Goal: Complete application form

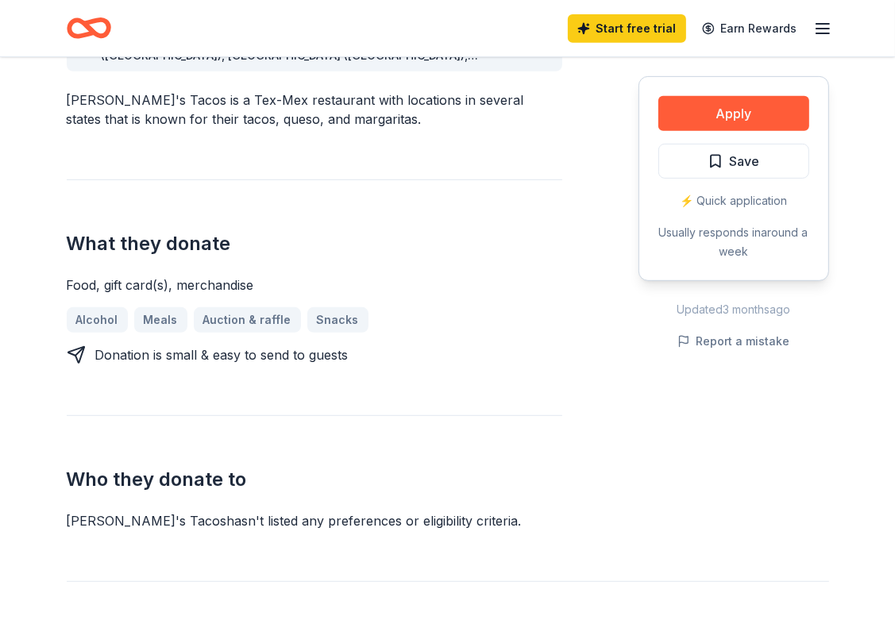
scroll to position [521, 0]
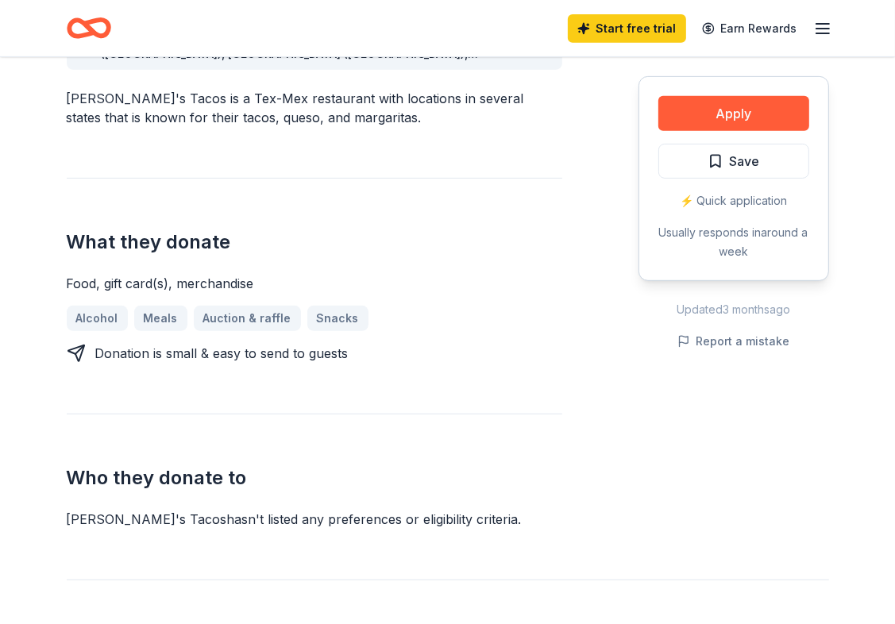
click at [233, 318] on div "Alcohol Meals Auction & raffle Snacks" at bounding box center [315, 318] width 496 height 25
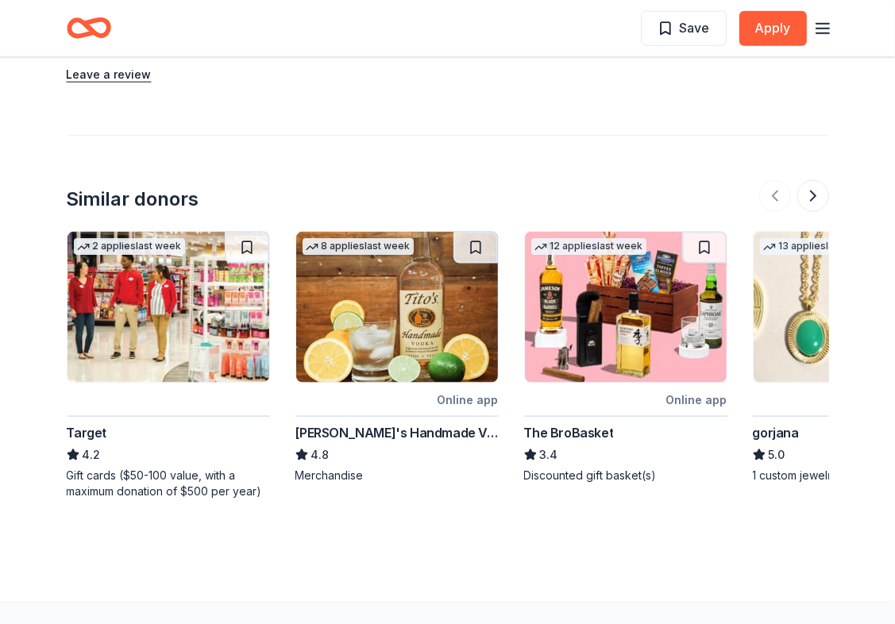
scroll to position [1540, 0]
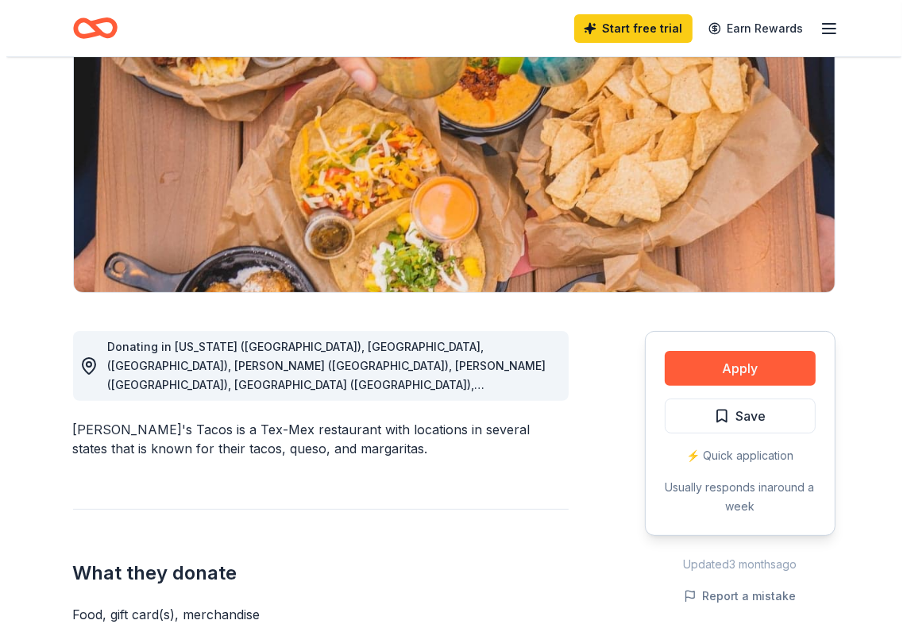
scroll to position [191, 0]
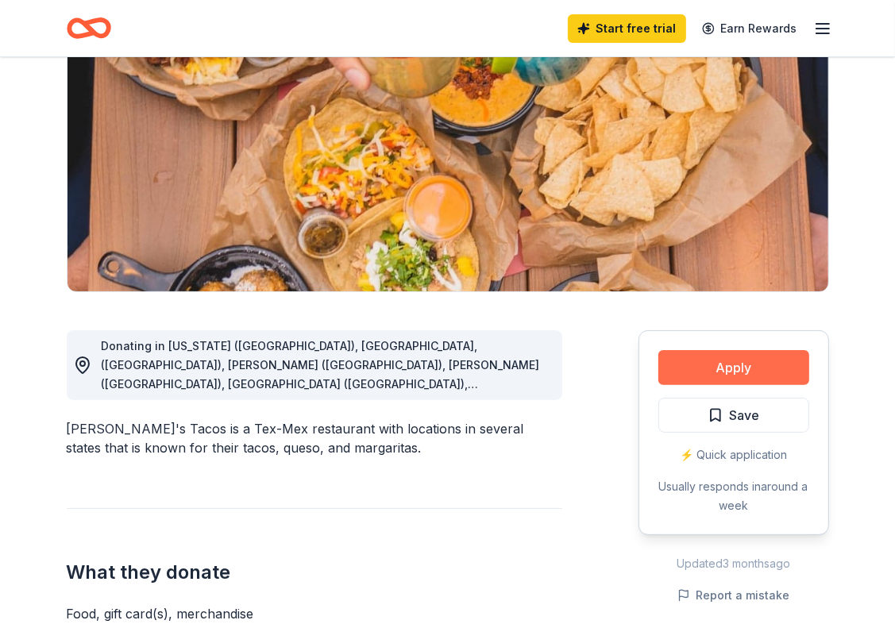
click at [686, 355] on button "Apply" at bounding box center [734, 367] width 151 height 35
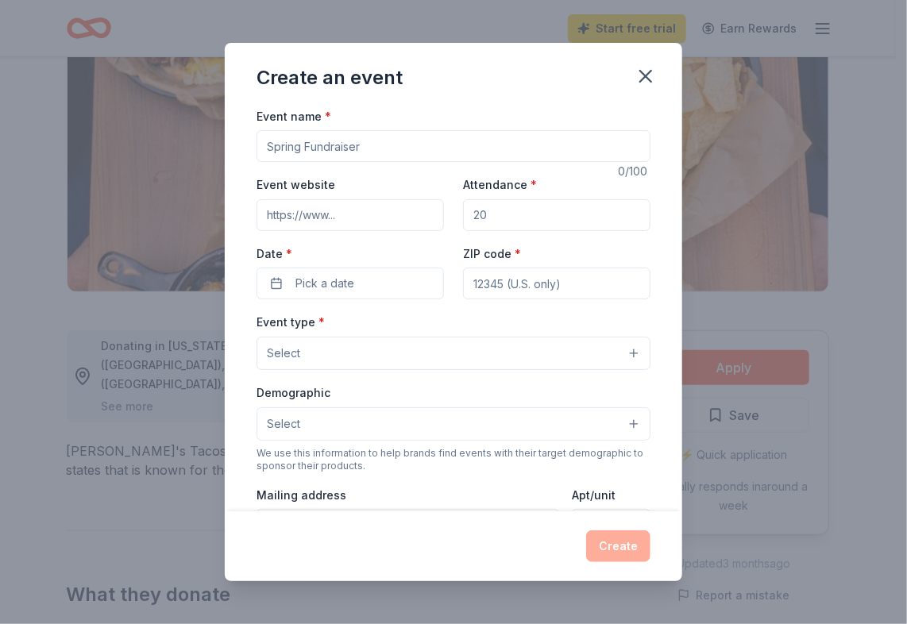
click at [304, 151] on input "Event name *" at bounding box center [454, 146] width 394 height 32
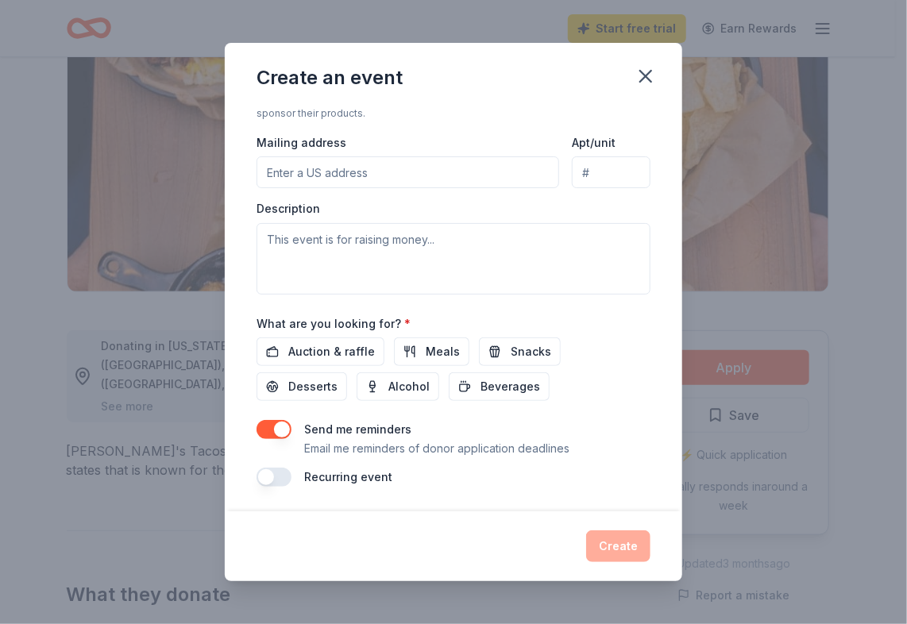
scroll to position [0, 0]
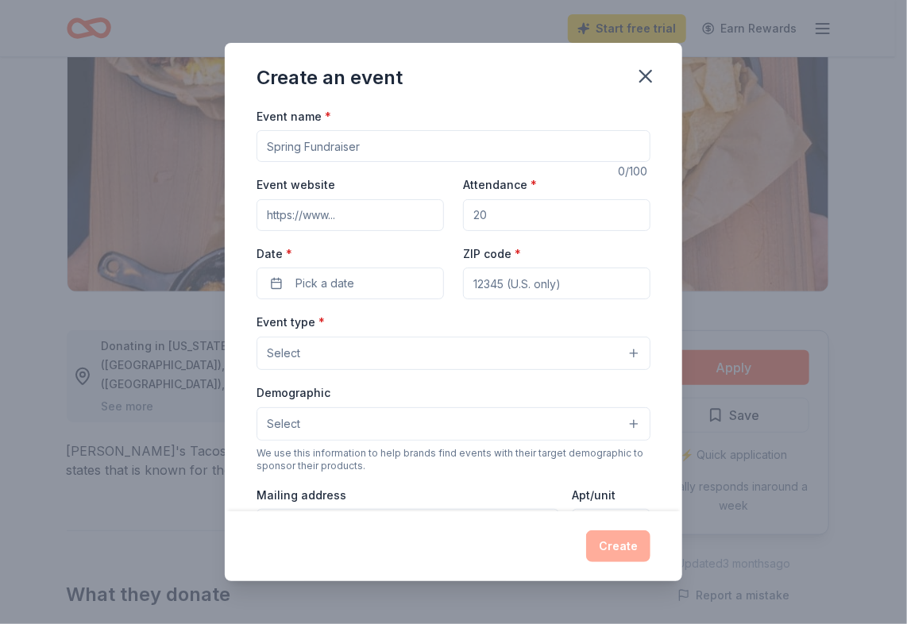
type input "Hurrah Supporting Texans with Disabilities - 2026"
type input "76018"
type input "4300 Beltway Place"
type textarea "Helping Restore Ability (HRA) is a nonprofit organization based in Arlington, T…"
click at [285, 214] on input "Event website" at bounding box center [350, 215] width 187 height 32
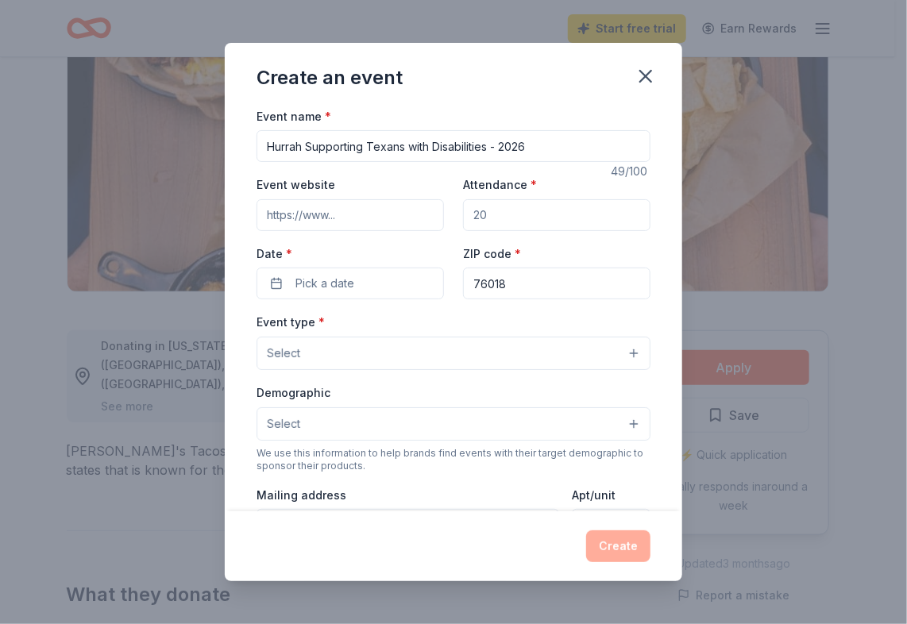
click at [480, 214] on input "Attendance *" at bounding box center [556, 215] width 187 height 32
type input "30350"
click at [280, 294] on button "Pick a date" at bounding box center [350, 284] width 187 height 32
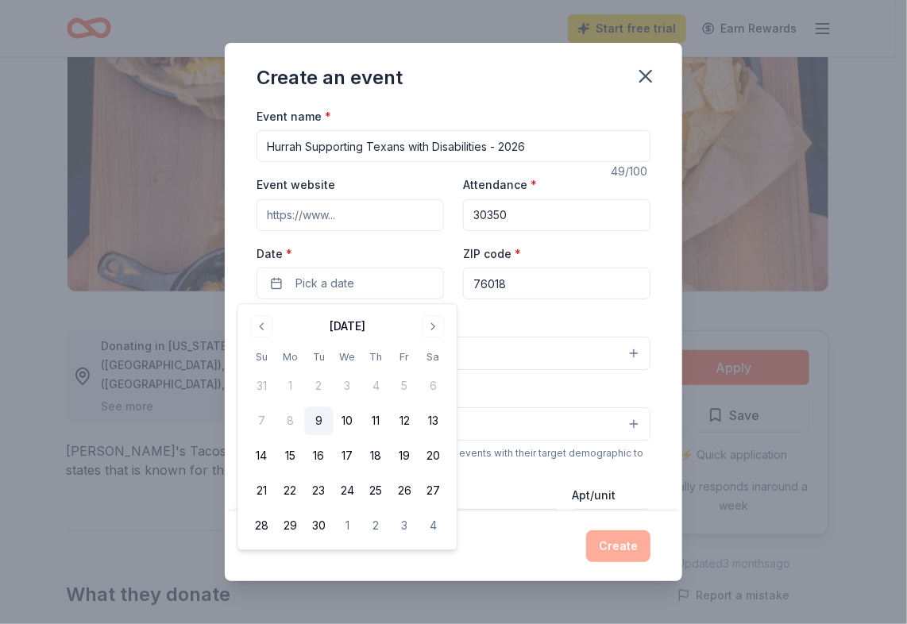
click at [365, 323] on div "September 2025" at bounding box center [348, 326] width 36 height 19
click at [432, 326] on button "Go to next month" at bounding box center [433, 326] width 22 height 22
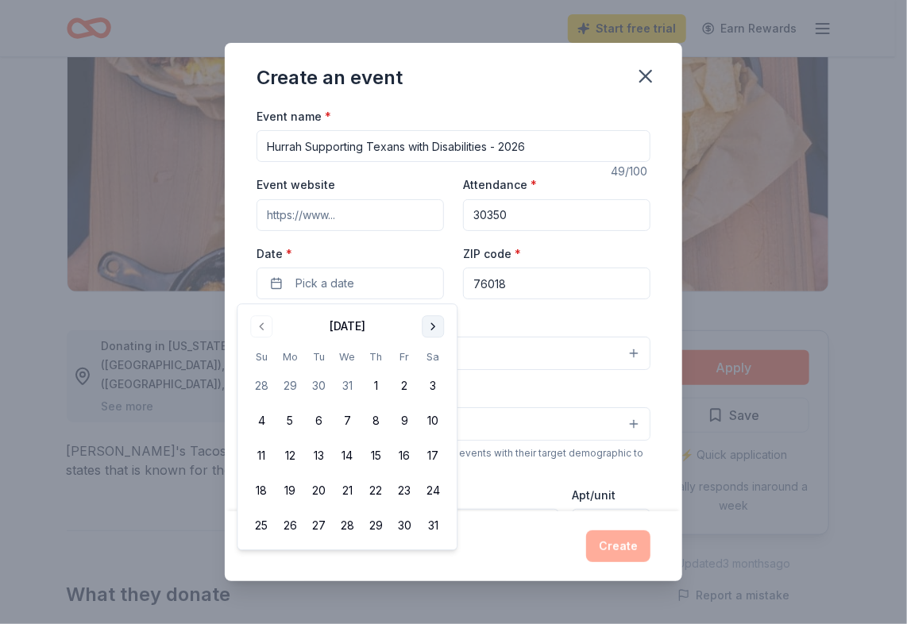
click at [432, 326] on button "Go to next month" at bounding box center [433, 326] width 22 height 22
click at [403, 423] on button "8" at bounding box center [404, 422] width 29 height 29
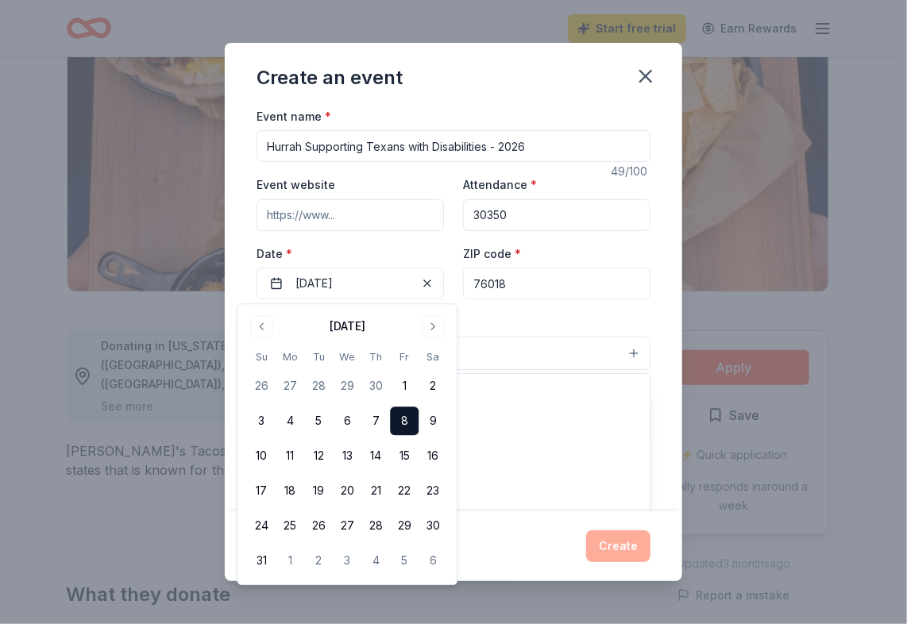
click at [500, 342] on button "Select" at bounding box center [454, 353] width 394 height 33
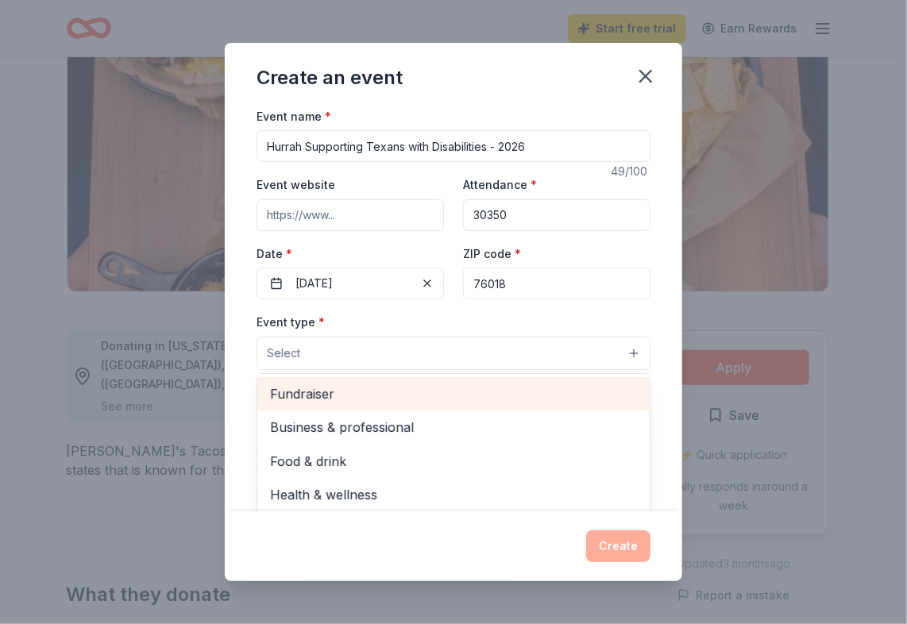
click at [327, 398] on span "Fundraiser" at bounding box center [453, 394] width 367 height 21
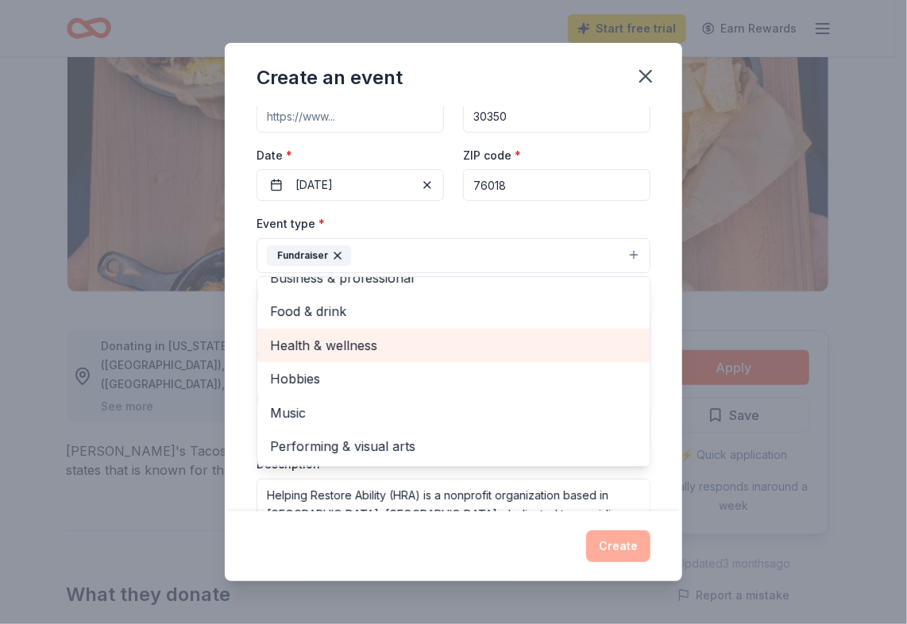
scroll to position [98, 0]
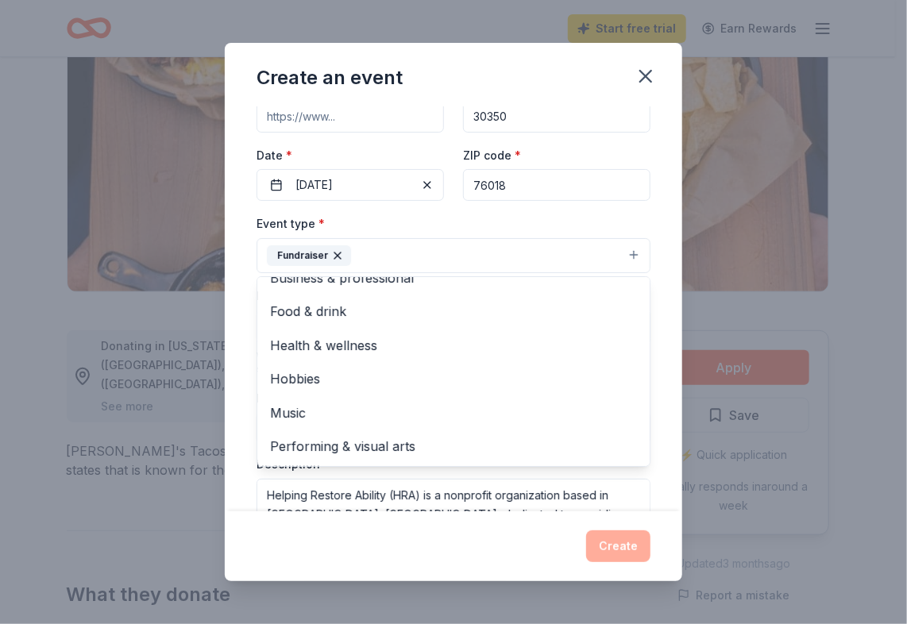
click at [670, 460] on div "Event name * Hurrah Supporting Texans with Disabilities - 2026 49 /100 Event we…" at bounding box center [454, 309] width 458 height 406
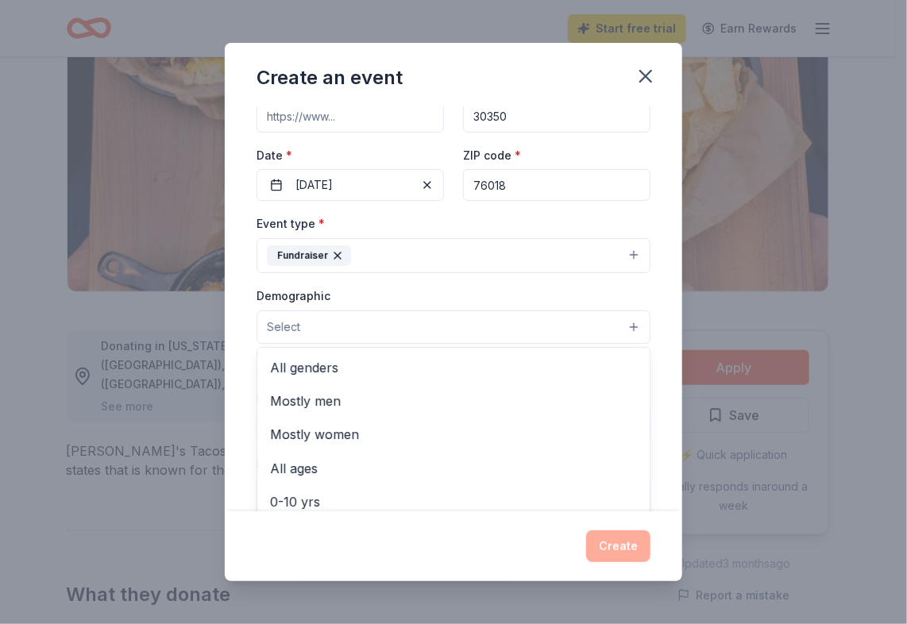
click at [301, 320] on button "Select" at bounding box center [454, 327] width 394 height 33
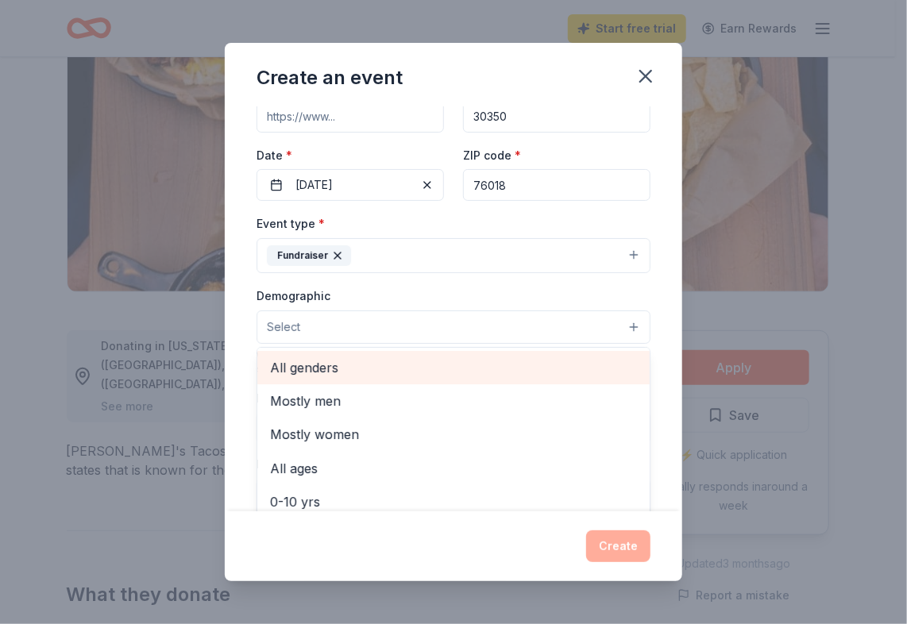
click at [317, 373] on span "All genders" at bounding box center [453, 367] width 367 height 21
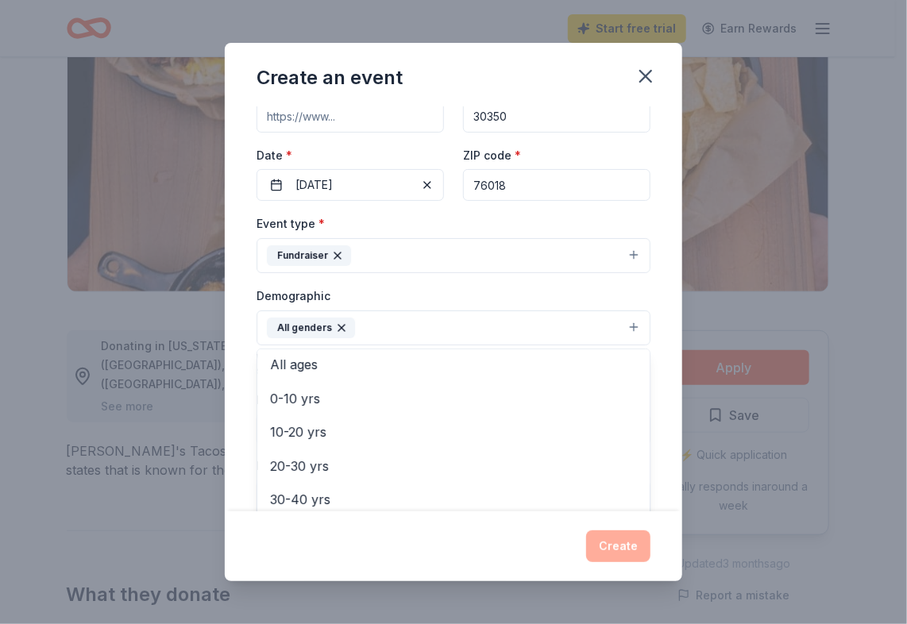
scroll to position [72, 0]
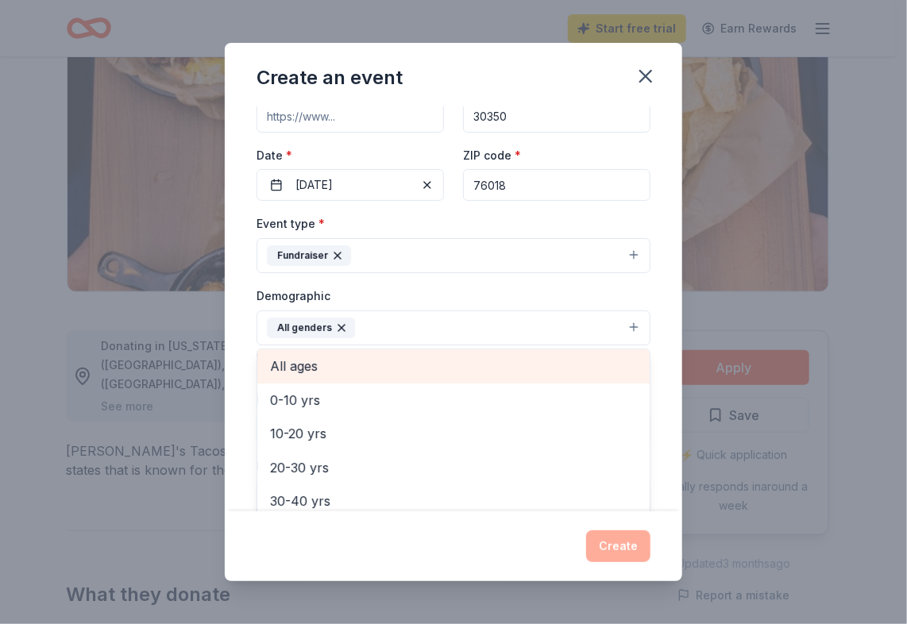
click at [286, 361] on span "All ages" at bounding box center [453, 366] width 367 height 21
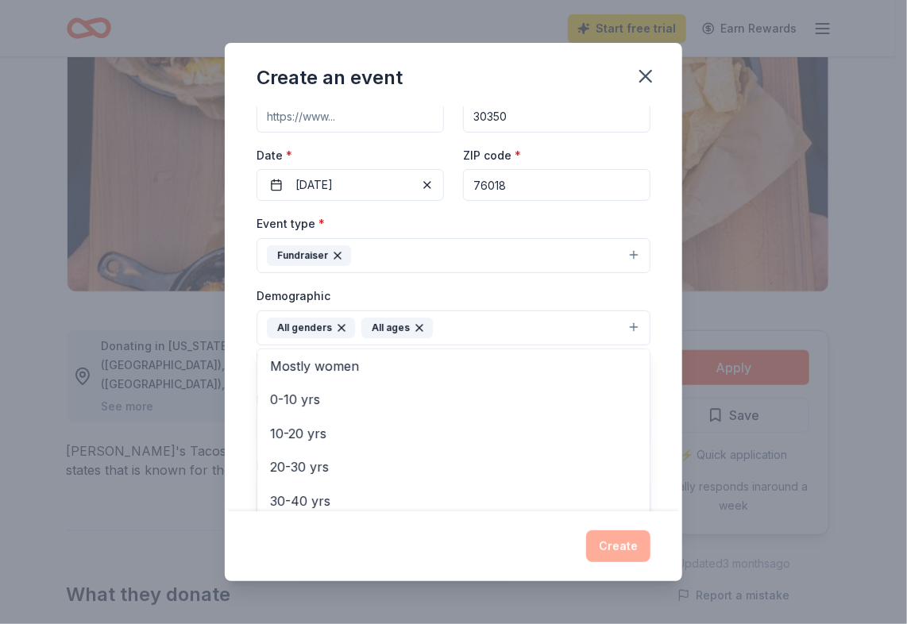
click at [662, 453] on div "Event name * Hurrah Supporting Texans with Disabilities - 2026 49 /100 Event we…" at bounding box center [454, 309] width 458 height 406
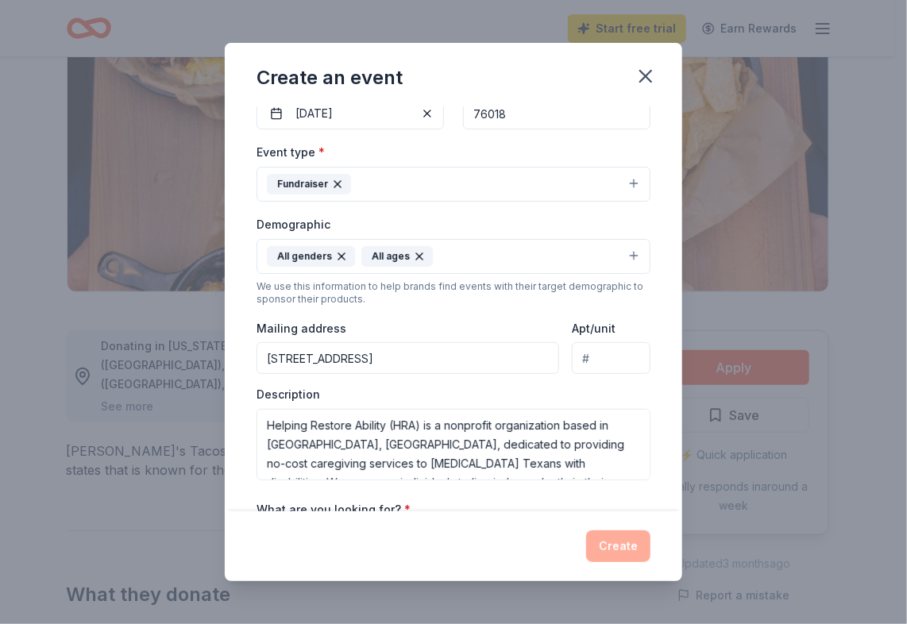
scroll to position [172, 0]
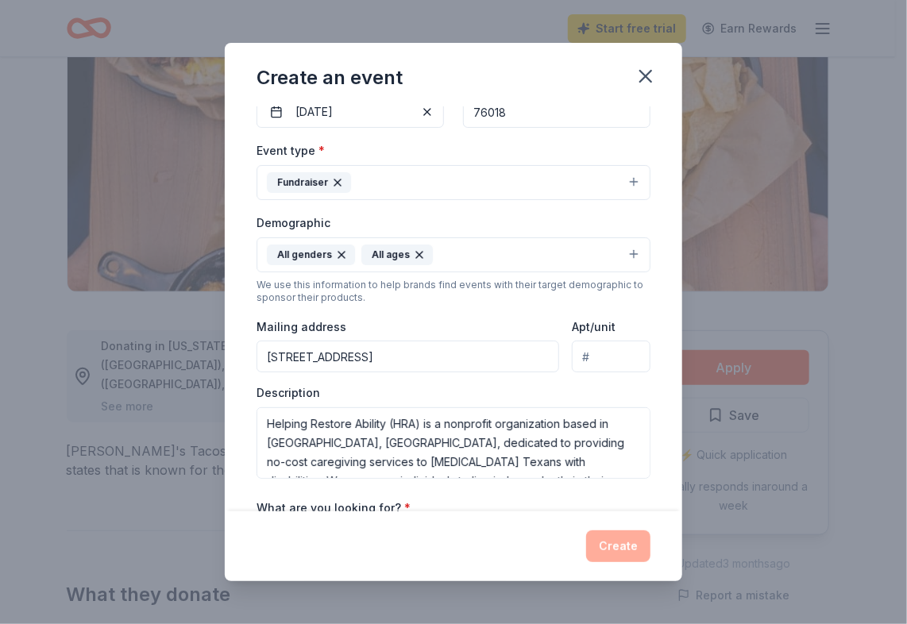
click at [584, 361] on input "Apt/unit" at bounding box center [611, 357] width 79 height 32
type input "Suite 130"
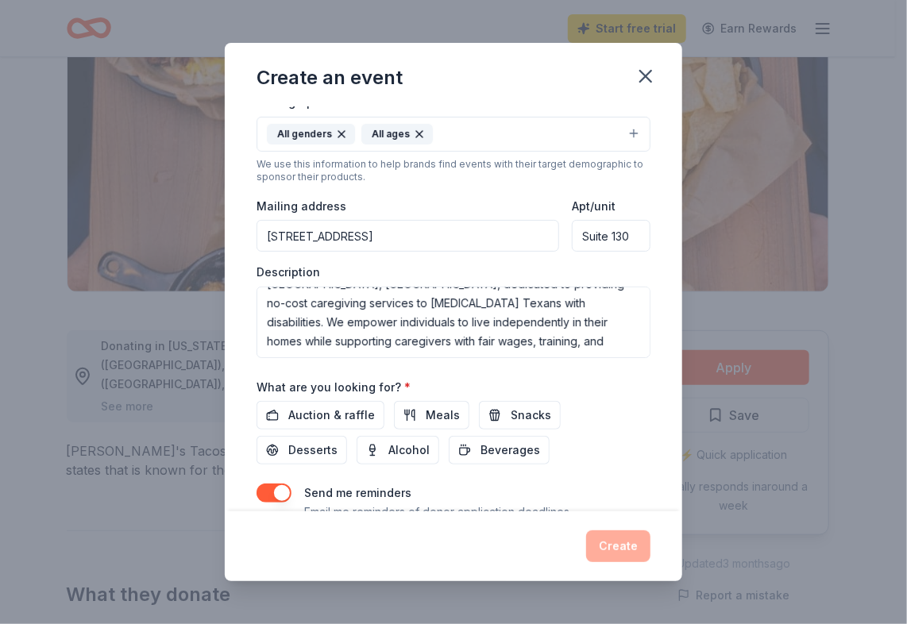
scroll to position [356, 0]
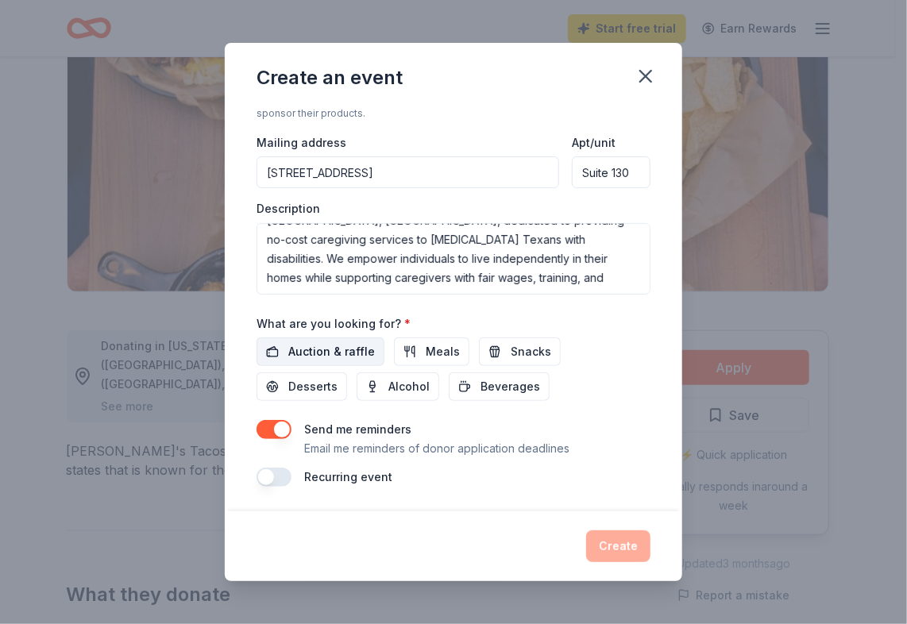
click at [315, 353] on span "Auction & raffle" at bounding box center [331, 351] width 87 height 19
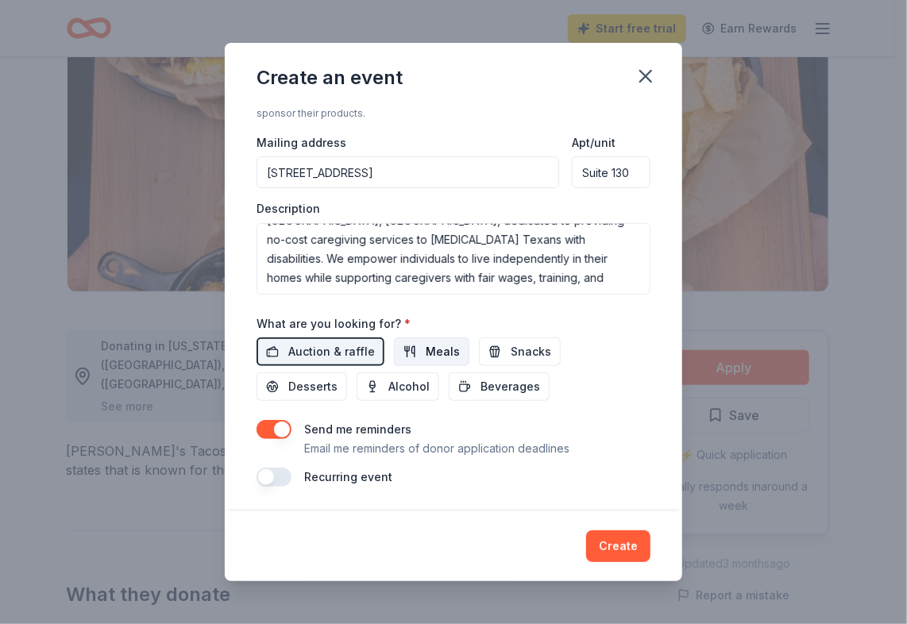
click at [436, 346] on span "Meals" at bounding box center [443, 351] width 34 height 19
click at [511, 350] on span "Snacks" at bounding box center [531, 351] width 41 height 19
click at [321, 384] on span "Desserts" at bounding box center [312, 386] width 49 height 19
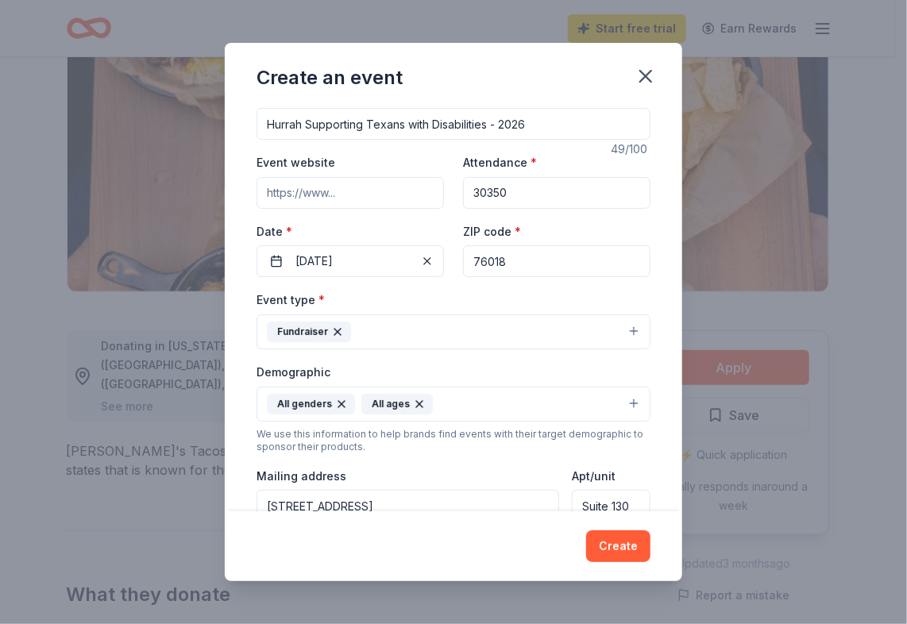
scroll to position [0, 0]
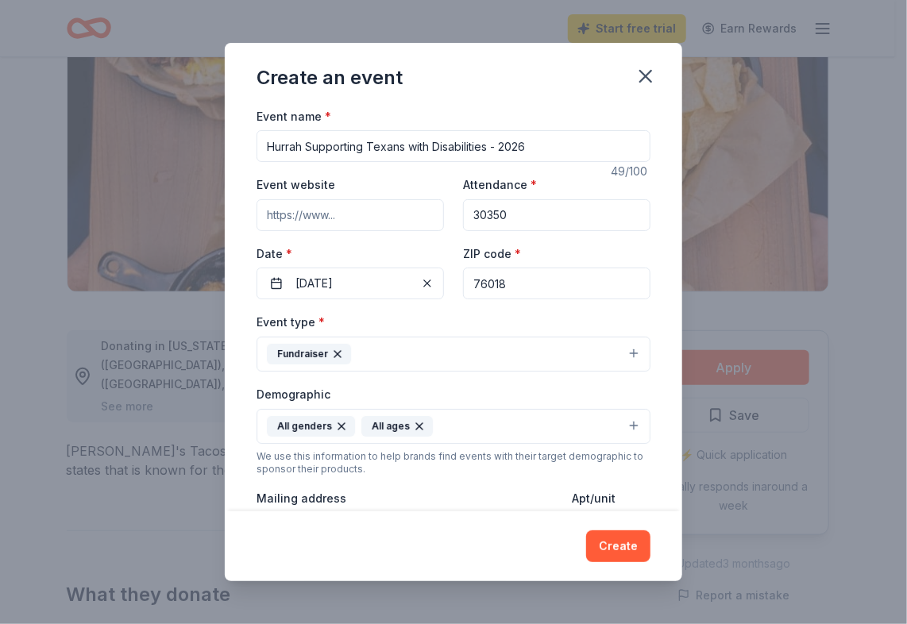
click at [292, 215] on input "Event website" at bounding box center [350, 215] width 187 height 32
click at [289, 212] on input "Event website" at bounding box center [350, 215] width 187 height 32
paste input "https://hratexas.org/"
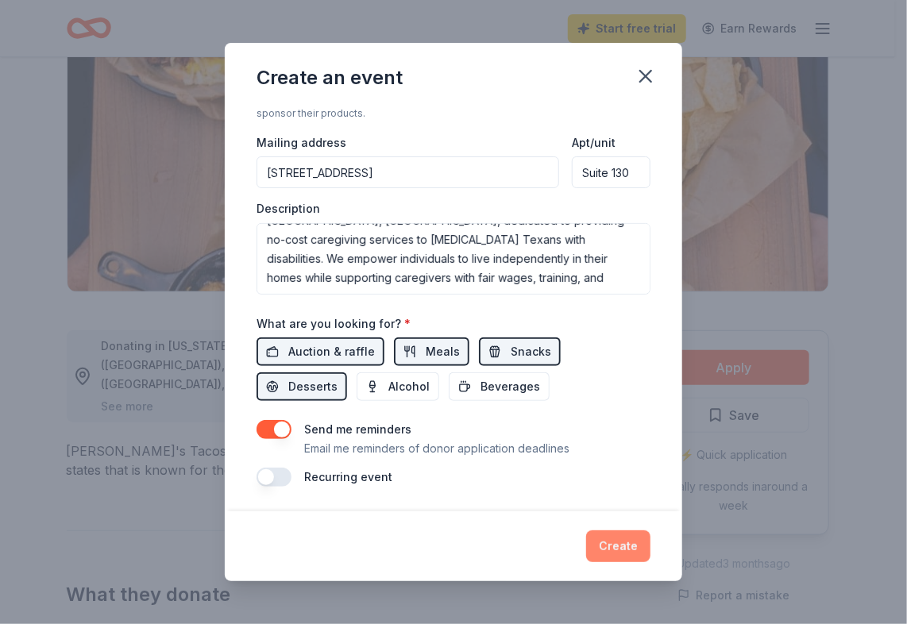
type input "https://hratexas.org/"
click at [619, 544] on button "Create" at bounding box center [618, 547] width 64 height 32
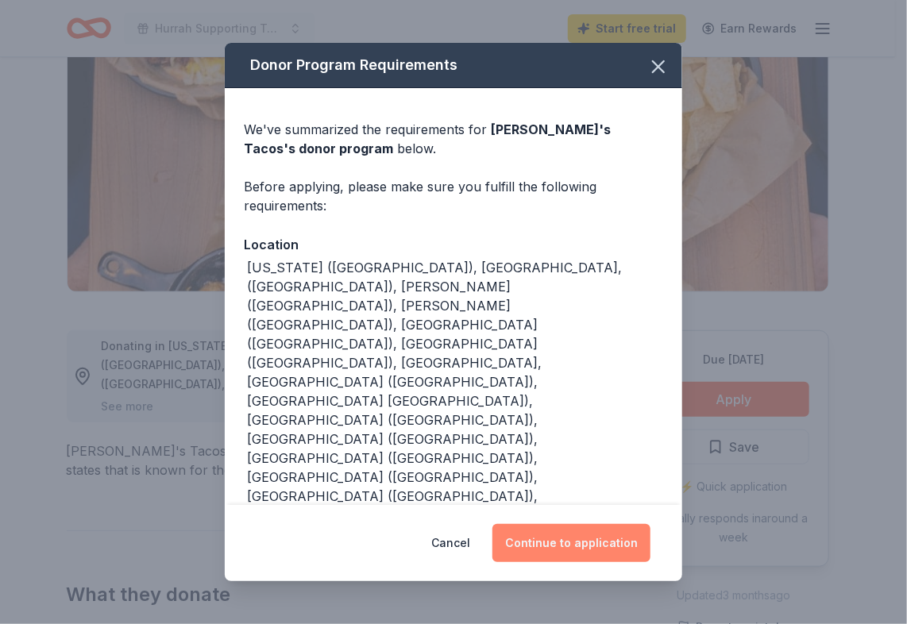
click at [570, 524] on button "Continue to application" at bounding box center [571, 543] width 158 height 38
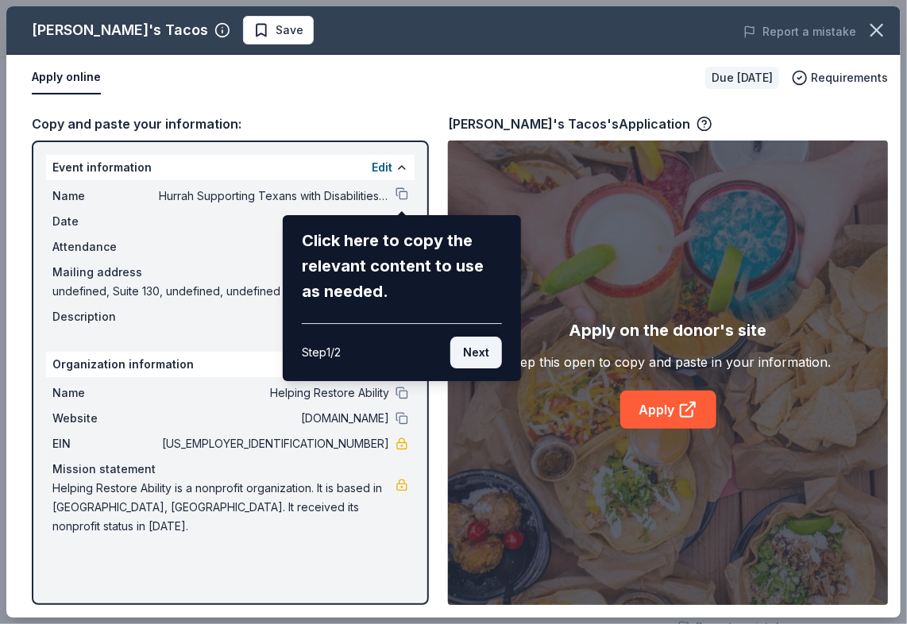
click at [478, 352] on button "Next" at bounding box center [476, 353] width 52 height 32
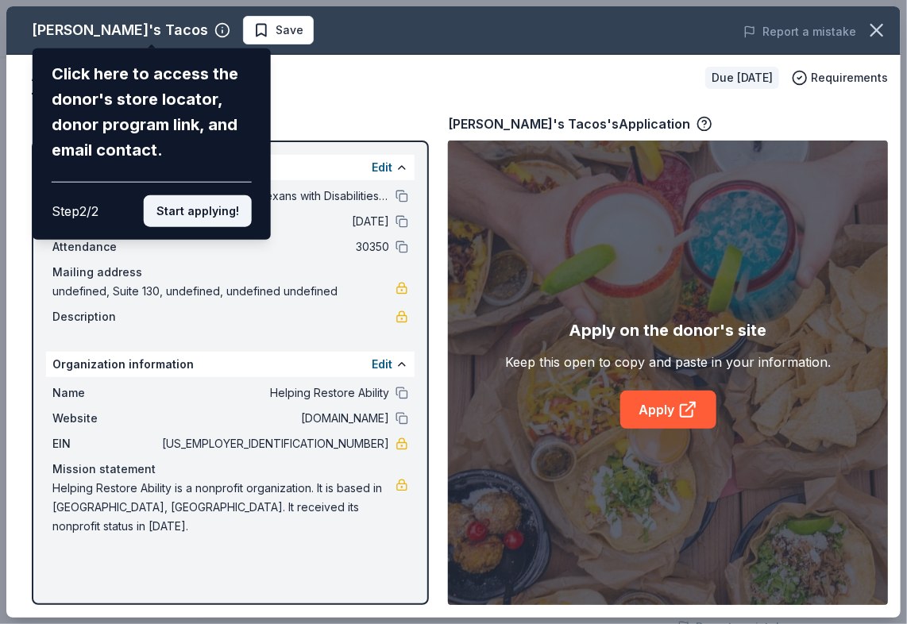
click at [212, 208] on button "Start applying!" at bounding box center [198, 211] width 108 height 32
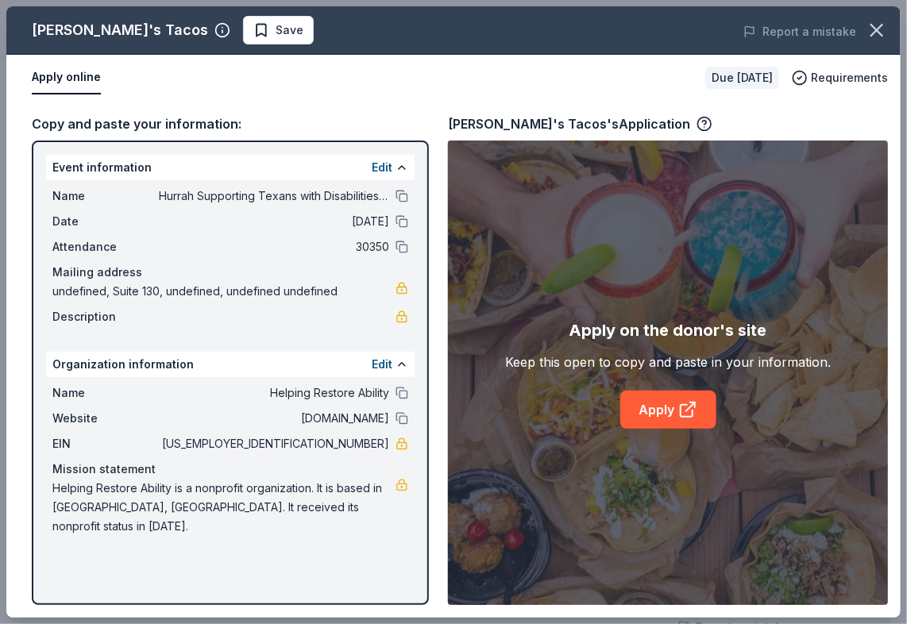
click at [394, 364] on div "Edit" at bounding box center [390, 364] width 37 height 19
click at [674, 406] on link "Apply" at bounding box center [668, 410] width 96 height 38
